Goal: Information Seeking & Learning: Check status

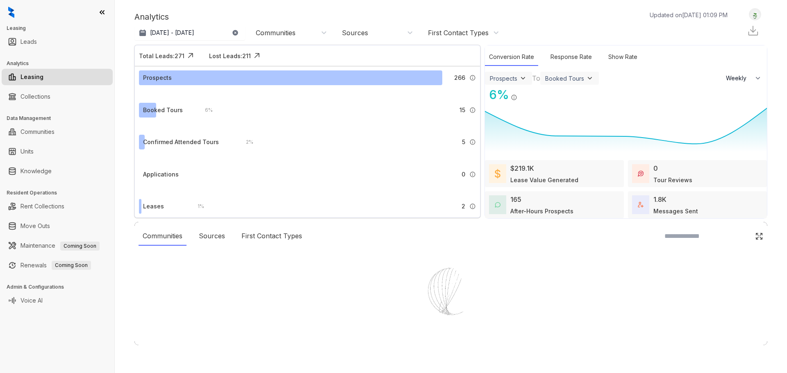
select select "******"
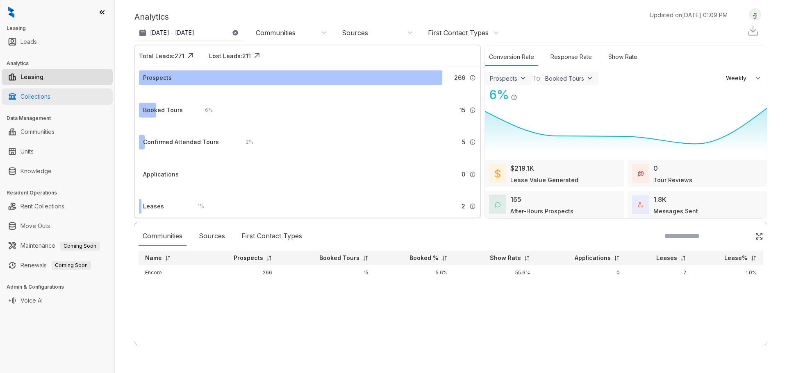
click at [50, 93] on link "Collections" at bounding box center [35, 97] width 30 height 16
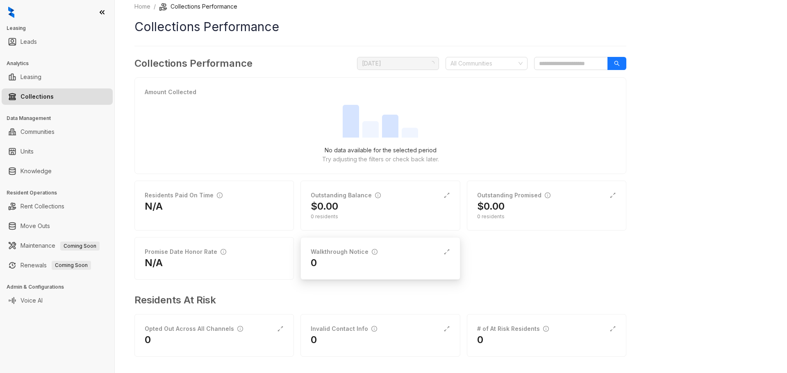
scroll to position [9, 0]
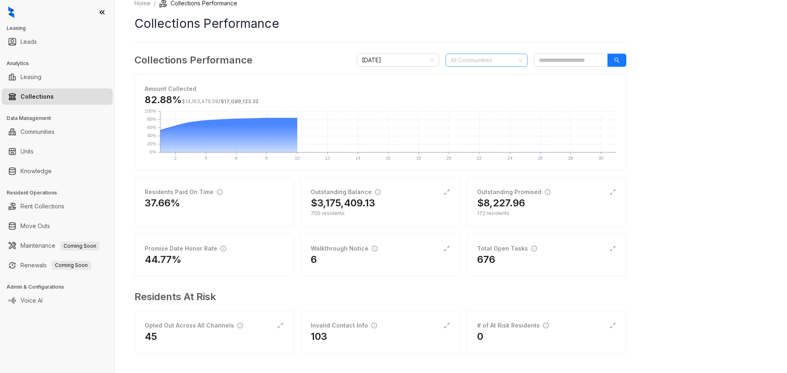
click at [489, 54] on div "All Communities" at bounding box center [486, 60] width 82 height 13
type input "****"
click at [484, 77] on div "[GEOGRAPHIC_DATA]" at bounding box center [486, 76] width 69 height 9
click at [478, 32] on h1 "Collections Performance" at bounding box center [380, 23] width 492 height 18
click at [509, 247] on div "Total Open Tasks" at bounding box center [507, 248] width 60 height 9
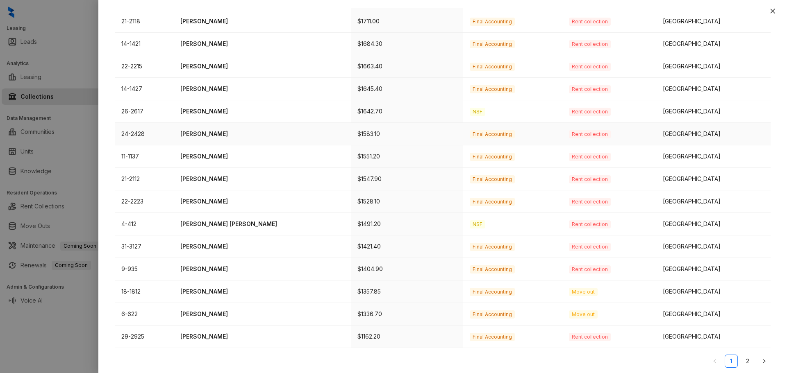
scroll to position [211, 0]
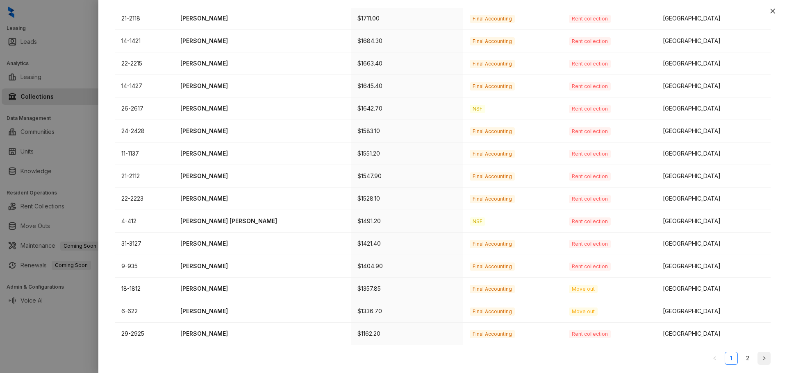
click at [757, 360] on button "button" at bounding box center [763, 358] width 13 height 13
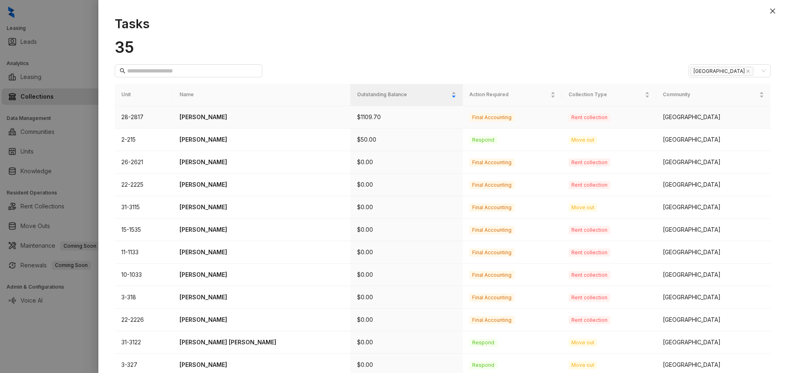
click at [201, 121] on p "[PERSON_NAME]" at bounding box center [262, 117] width 164 height 9
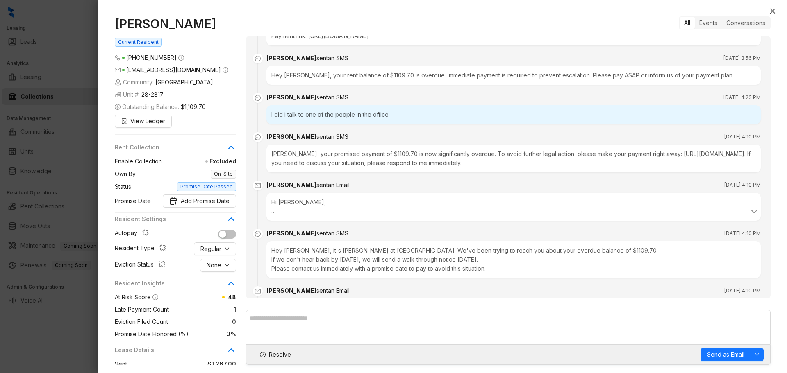
scroll to position [546, 0]
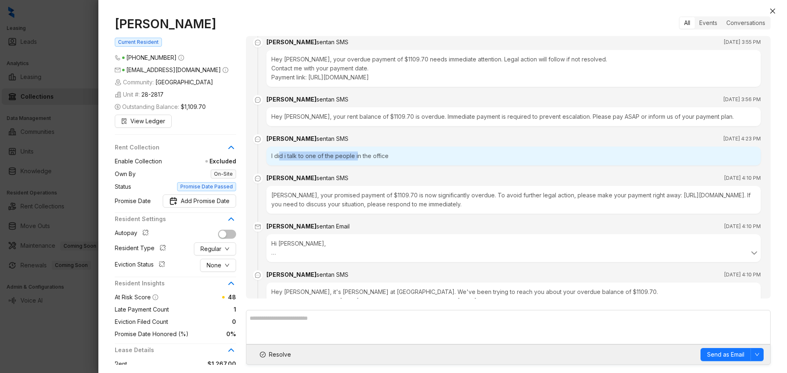
drag, startPoint x: 280, startPoint y: 154, endPoint x: 356, endPoint y: 153, distance: 76.6
click at [356, 153] on div "I did i talk to one of the people in the office" at bounding box center [513, 156] width 494 height 19
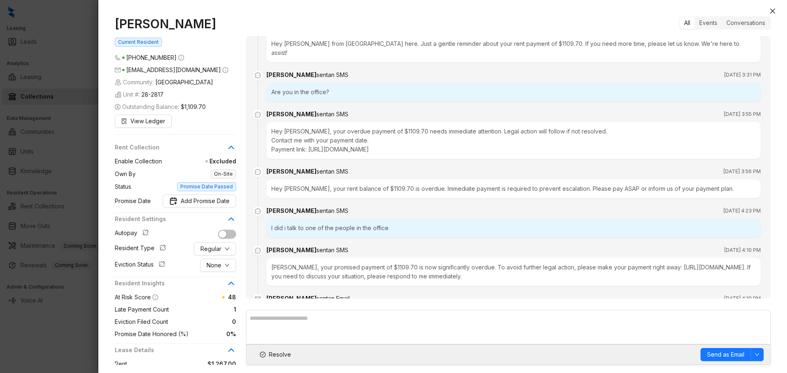
scroll to position [505, 0]
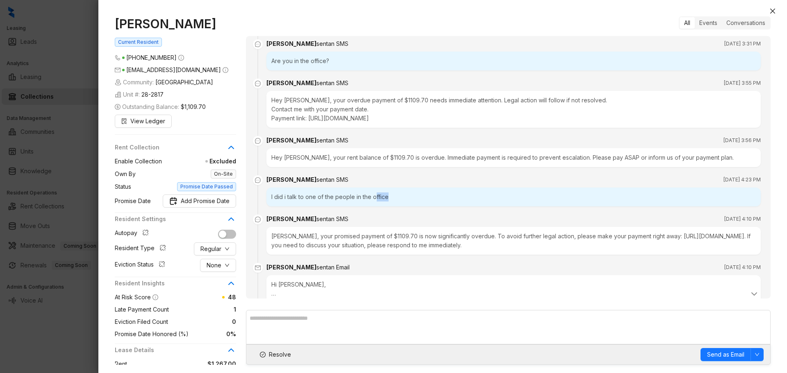
drag, startPoint x: 375, startPoint y: 195, endPoint x: 389, endPoint y: 196, distance: 14.0
click at [389, 196] on div "I did i talk to one of the people in the office" at bounding box center [513, 197] width 494 height 19
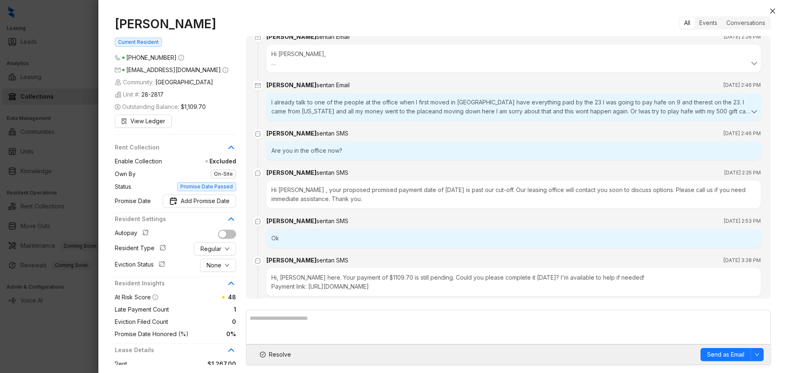
scroll to position [177, 0]
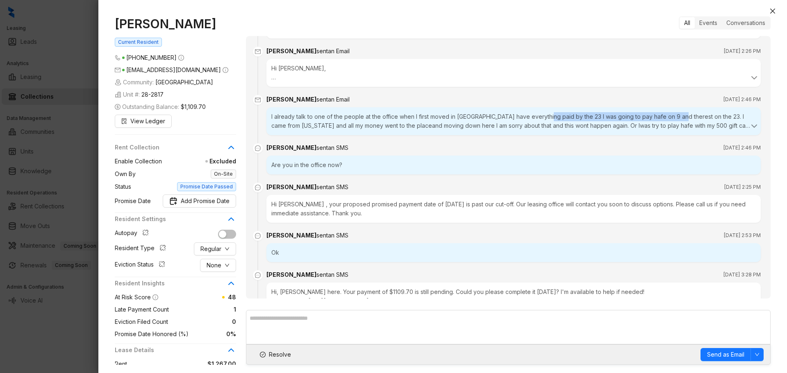
drag, startPoint x: 537, startPoint y: 124, endPoint x: 671, endPoint y: 128, distance: 134.1
click at [671, 128] on div "I already talk to one of the people at the office when I first moved in [GEOGRA…" at bounding box center [513, 121] width 484 height 18
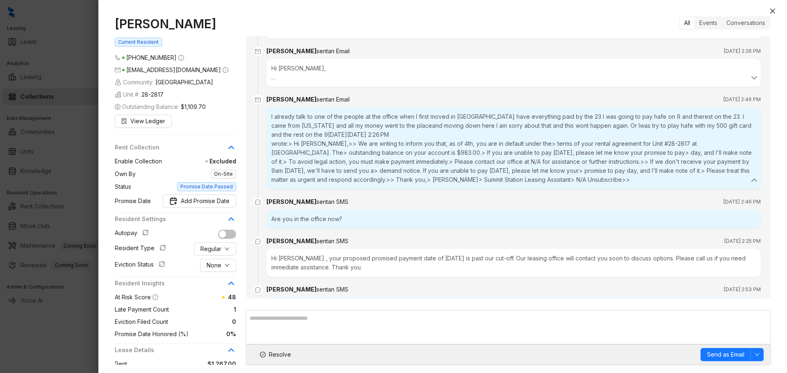
click at [393, 182] on summit-station-rentcollections\@communications\ "wrote:> Hi [PERSON_NAME],>> We are writing to inform you that, as of 4th, you a…" at bounding box center [511, 161] width 480 height 45
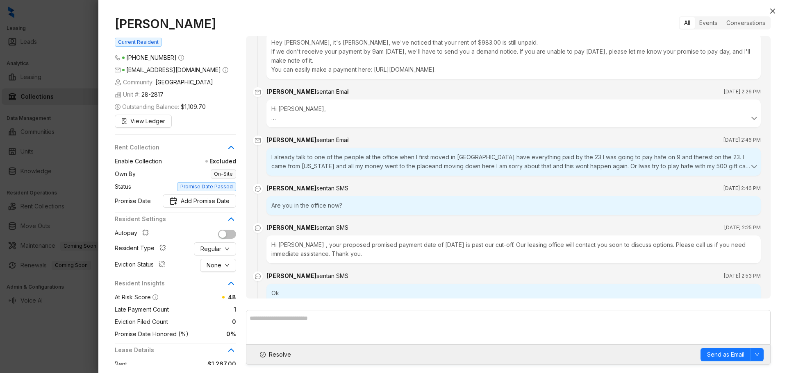
scroll to position [136, 0]
drag, startPoint x: 523, startPoint y: 164, endPoint x: 552, endPoint y: 165, distance: 28.7
click at [552, 165] on div "I already talk to one of the people at the office when I first moved in [GEOGRA…" at bounding box center [513, 162] width 484 height 18
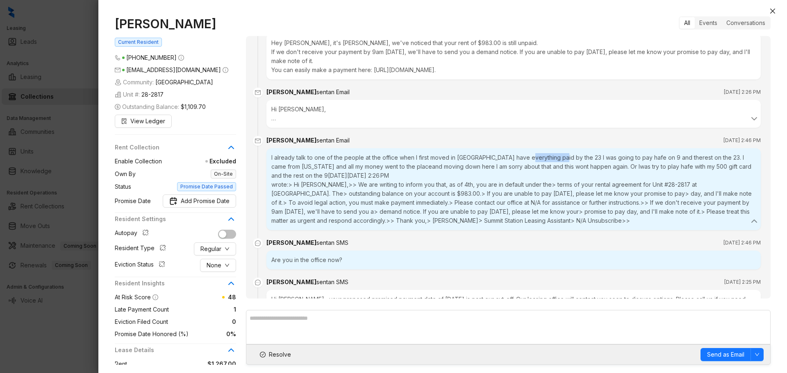
click at [552, 165] on div "I already talk to one of the people at the office when I first moved in [GEOGRA…" at bounding box center [513, 189] width 484 height 72
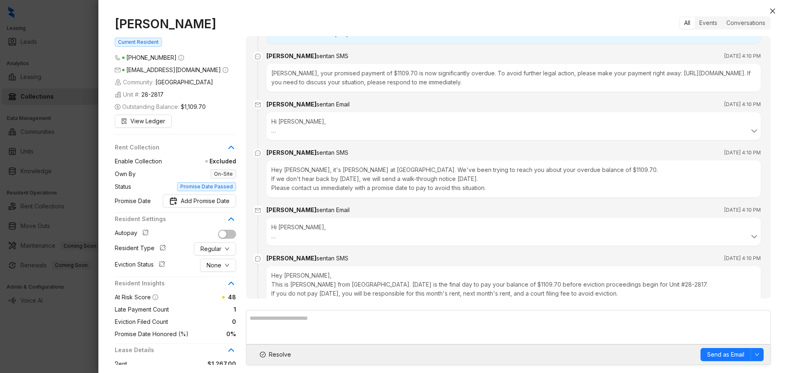
scroll to position [751, 0]
